Goal: Find specific page/section: Find specific page/section

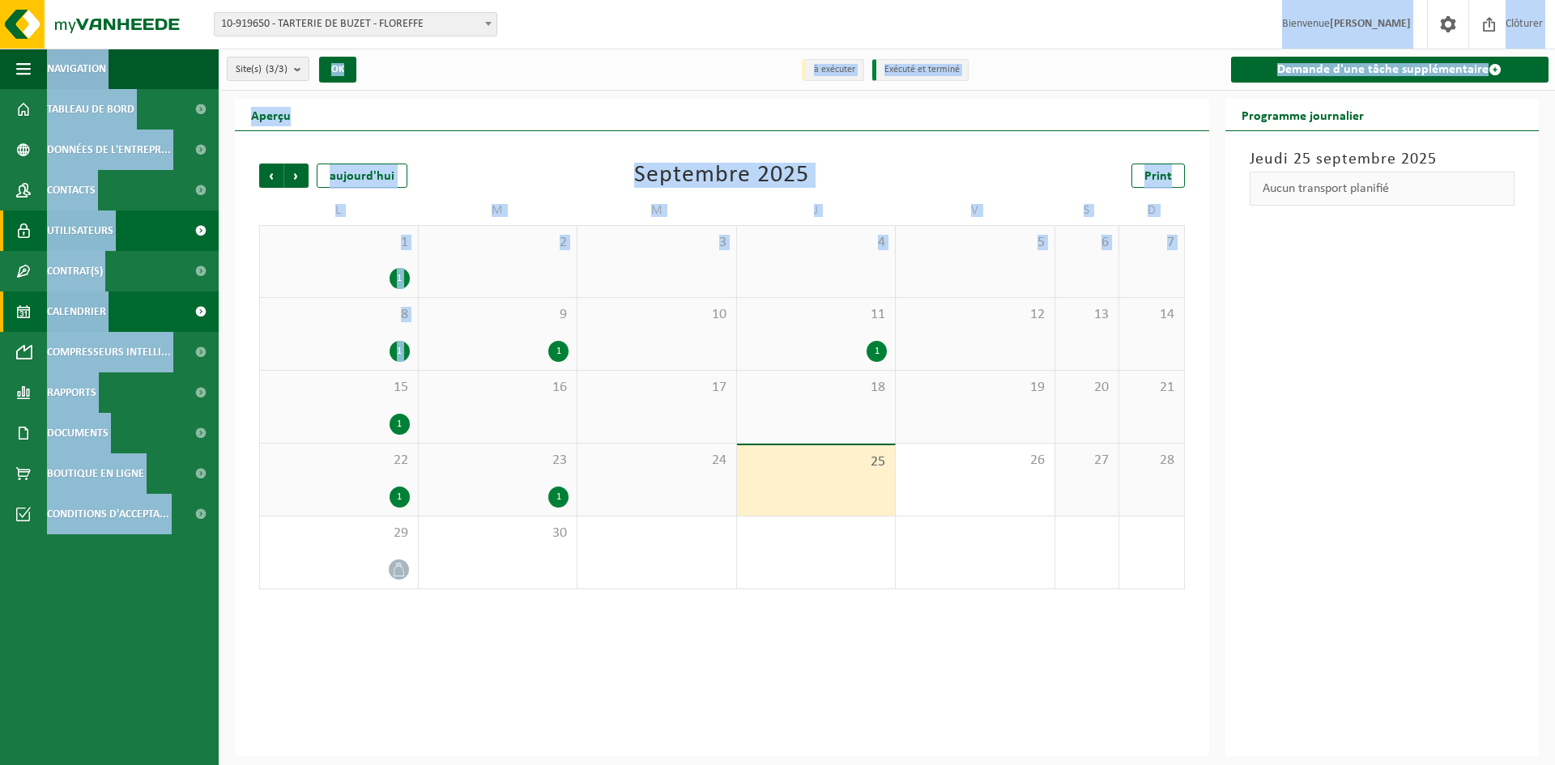
drag, startPoint x: 554, startPoint y: 300, endPoint x: 131, endPoint y: 222, distance: 429.8
click at [466, 321] on div "Site: 10-919650 - TARTERIE DE BUZET - FLOREFFE 10-813264 - MOURIALME BERNARD (T…" at bounding box center [777, 378] width 1555 height 757
click at [366, 657] on div "Précédent Suivant aujourd'hui Septembre 2025 Print L M M J V S D 1 1 2 3 4 5 6 …" at bounding box center [722, 444] width 974 height 626
drag, startPoint x: 103, startPoint y: 148, endPoint x: 102, endPoint y: 129, distance: 19.5
click at [103, 146] on span "Données de l'entrepr..." at bounding box center [109, 150] width 124 height 40
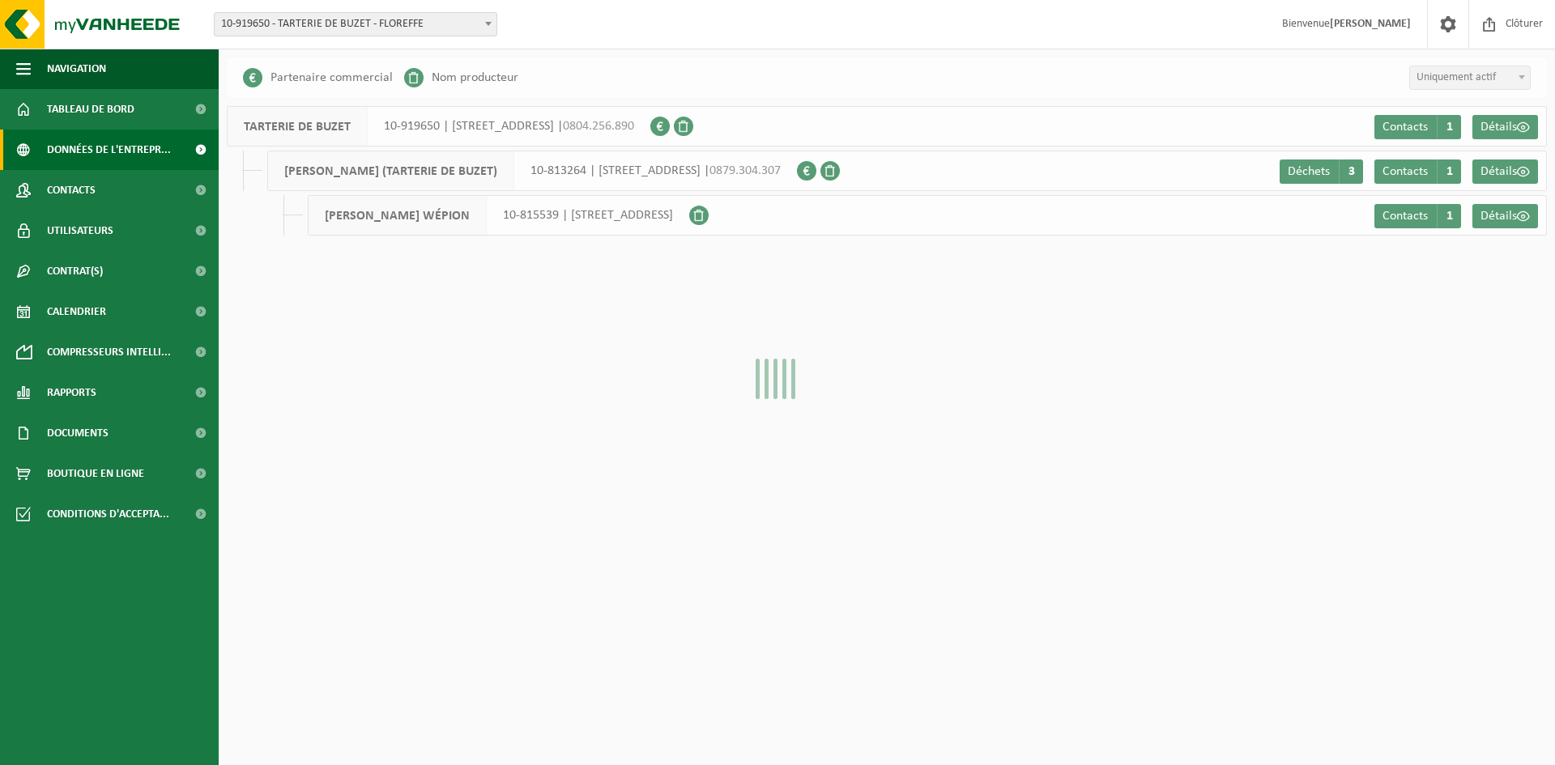
click at [102, 113] on span "Tableau de bord" at bounding box center [90, 109] width 87 height 40
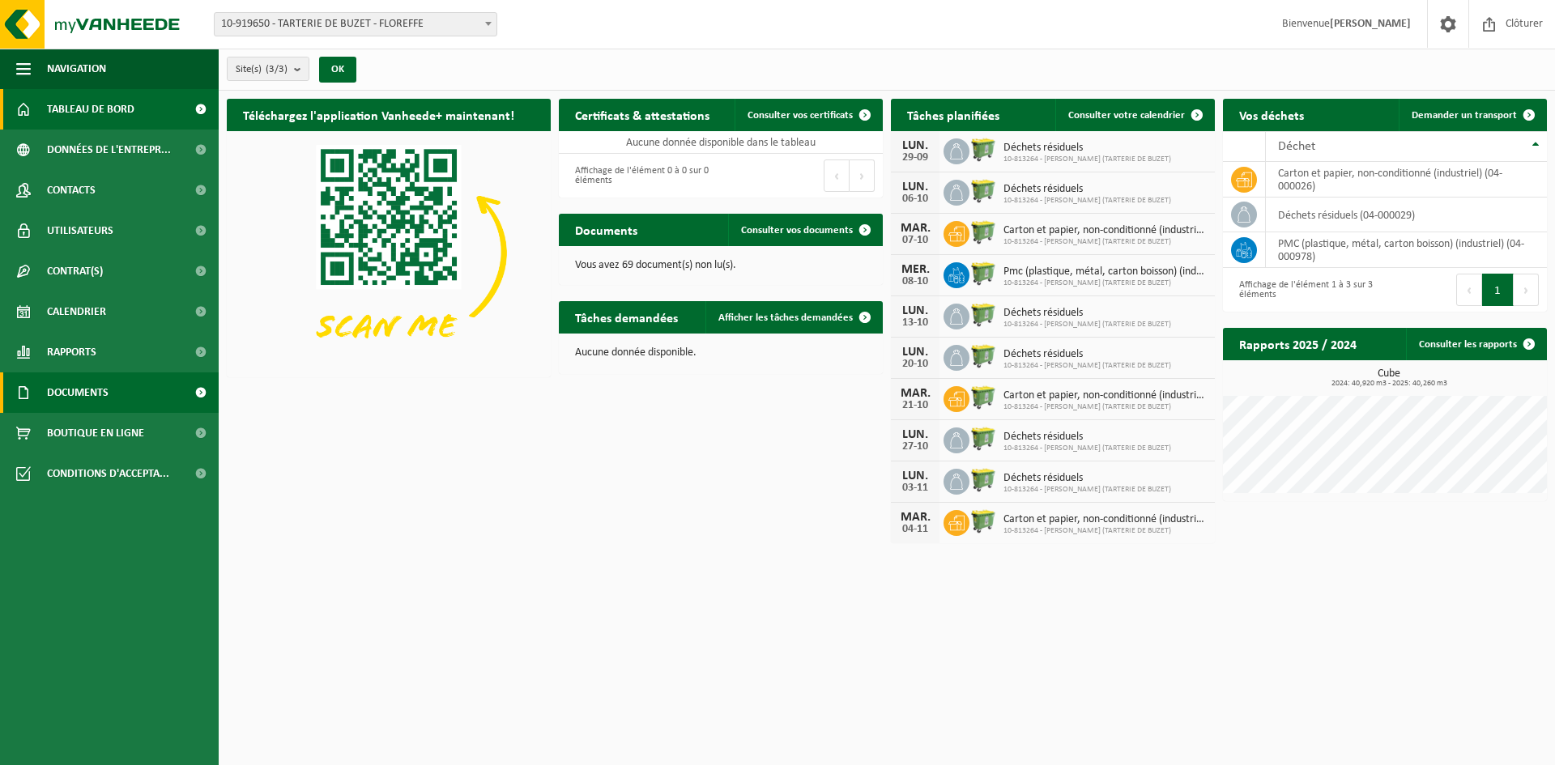
click at [79, 402] on span "Documents" at bounding box center [78, 392] width 62 height 40
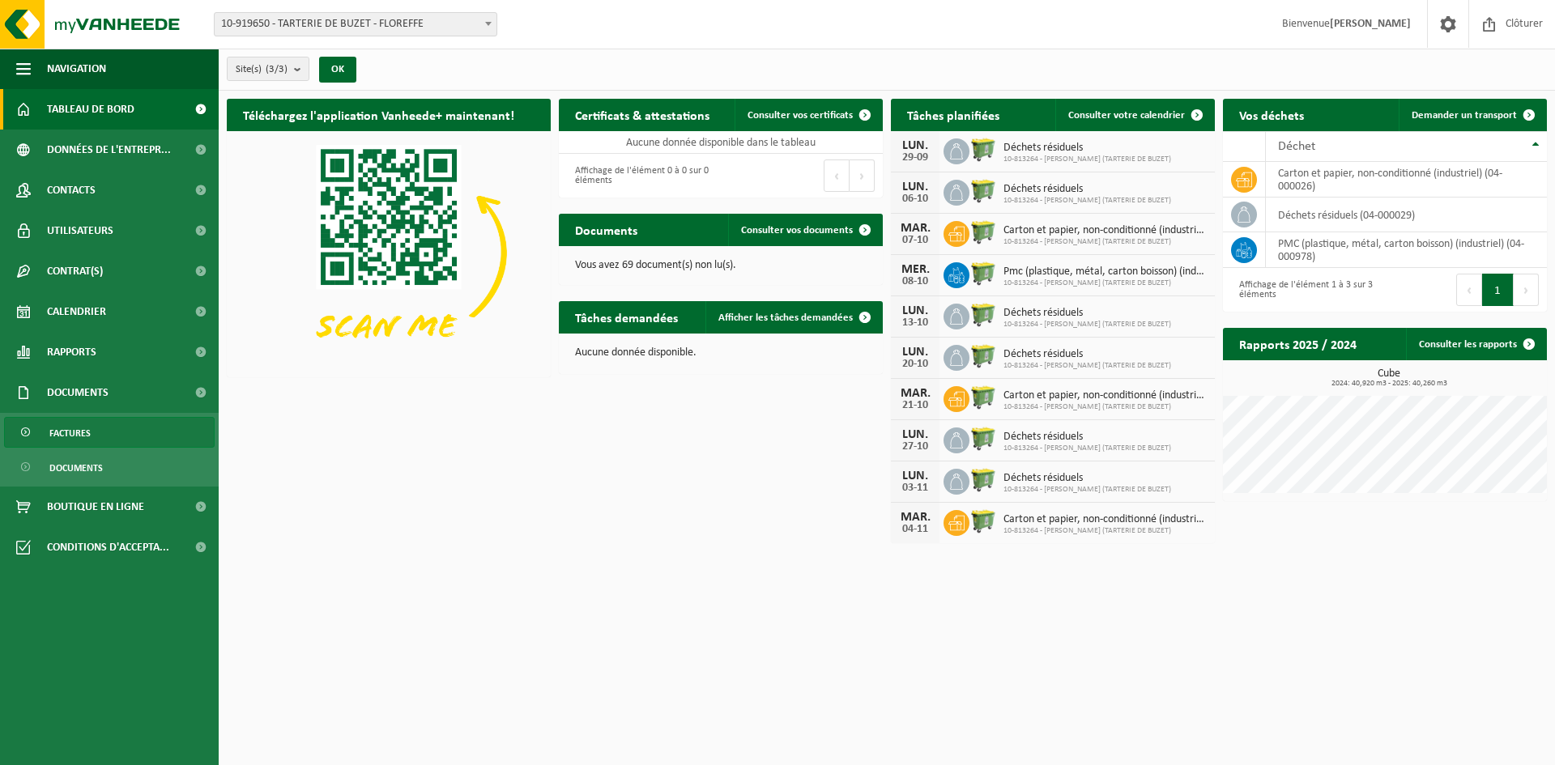
click at [91, 445] on link "Factures" at bounding box center [109, 432] width 211 height 31
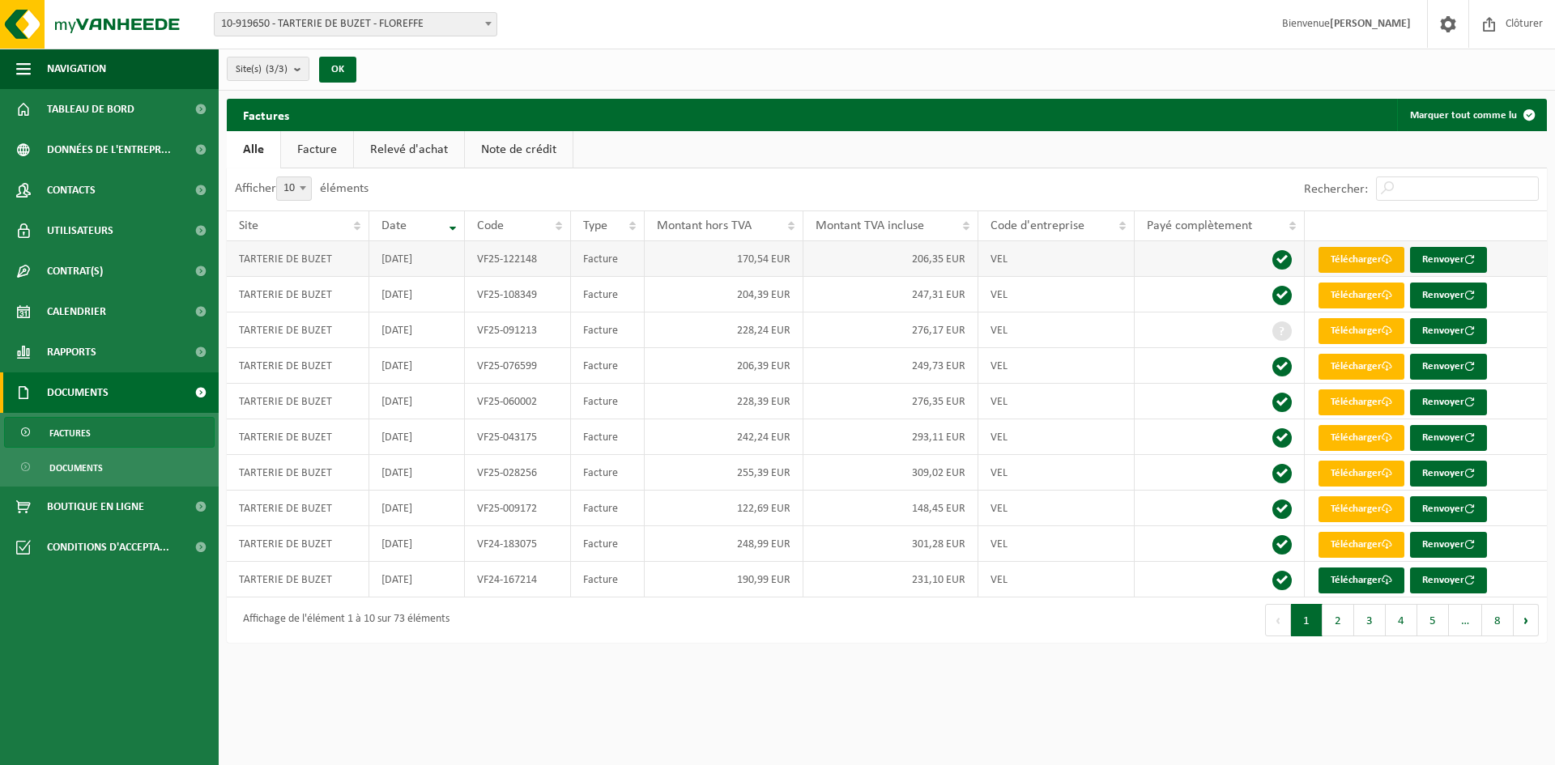
click at [1386, 258] on span at bounding box center [1386, 259] width 11 height 11
